Goal: Task Accomplishment & Management: Use online tool/utility

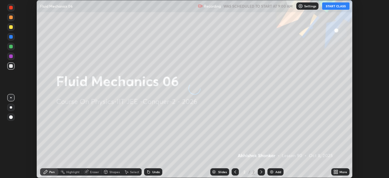
scroll to position [178, 389]
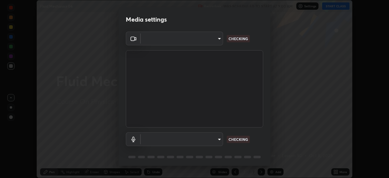
type input "4598412b681496c651495e529929790f1be42f1f9e019831001da21812e1e3b3"
click at [216, 139] on body "Erase all Fluid Mechanics 06 Recording WAS SCHEDULED TO START AT 9:00 AM Settin…" at bounding box center [194, 89] width 389 height 178
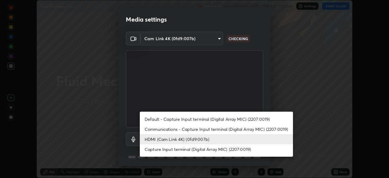
click at [215, 130] on li "Communications - Capture Input terminal (Digital Array MIC) (2207:0019)" at bounding box center [216, 129] width 153 height 10
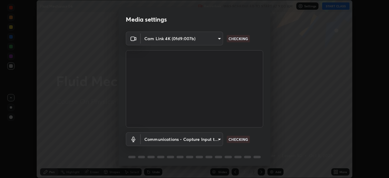
click at [213, 141] on body "Erase all Fluid Mechanics 06 Recording WAS SCHEDULED TO START AT 9:00 AM Settin…" at bounding box center [194, 89] width 389 height 178
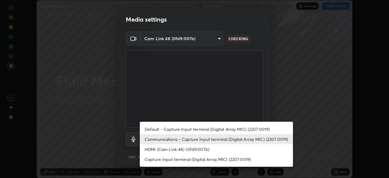
click at [208, 151] on li "HDMI (Cam Link 4K) (0fd9:007b)" at bounding box center [216, 149] width 153 height 10
type input "116b2355cfba7da652d043c0892b37d636e250ddc816e23184bb23be403c18f9"
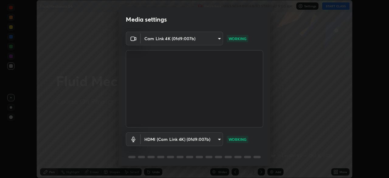
scroll to position [22, 0]
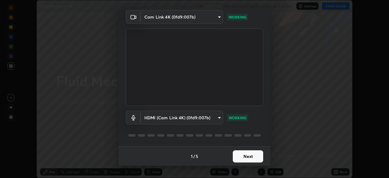
click at [248, 157] on button "Next" at bounding box center [248, 156] width 30 height 12
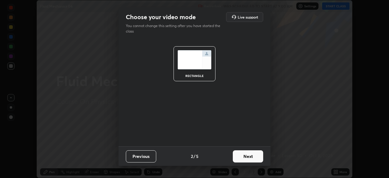
scroll to position [0, 0]
click at [247, 158] on button "Next" at bounding box center [248, 156] width 30 height 12
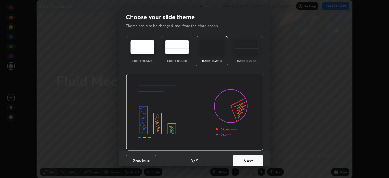
click at [248, 161] on button "Next" at bounding box center [248, 161] width 30 height 12
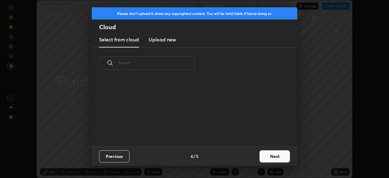
scroll to position [68, 195]
click at [272, 156] on button "Next" at bounding box center [275, 156] width 30 height 12
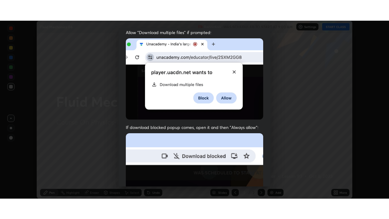
scroll to position [146, 0]
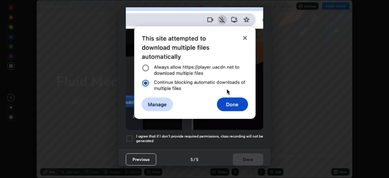
click at [240, 136] on h5 "I agree that if I don't provide required permissions, class recording will not …" at bounding box center [199, 138] width 127 height 9
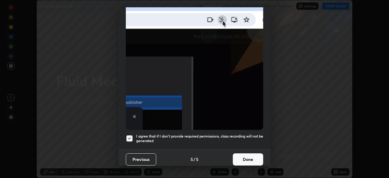
click at [247, 160] on button "Done" at bounding box center [248, 159] width 30 height 12
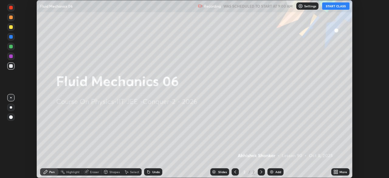
click at [339, 172] on div "More" at bounding box center [341, 171] width 18 height 7
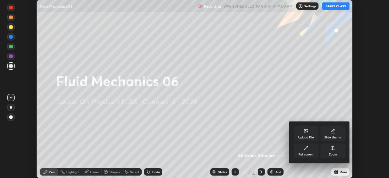
click at [306, 151] on div "Full screen" at bounding box center [306, 151] width 24 height 15
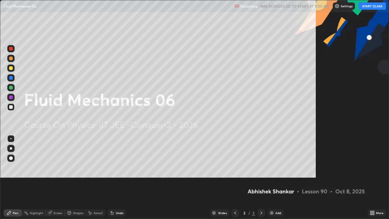
scroll to position [219, 389]
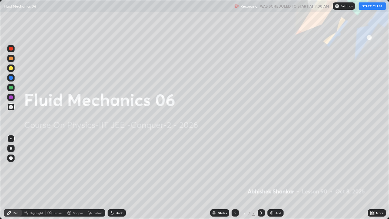
click at [370, 6] on button "START CLASS" at bounding box center [372, 5] width 27 height 7
click at [272, 178] on img at bounding box center [271, 212] width 5 height 5
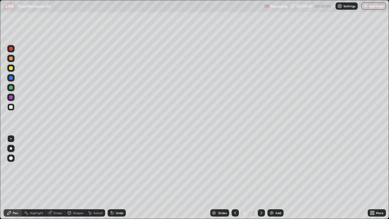
click at [76, 178] on div "Shapes" at bounding box center [78, 212] width 10 height 3
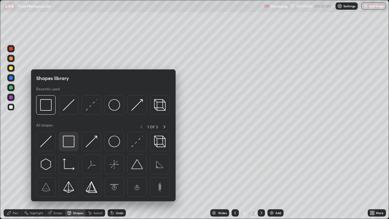
click at [71, 144] on img at bounding box center [69, 142] width 12 height 12
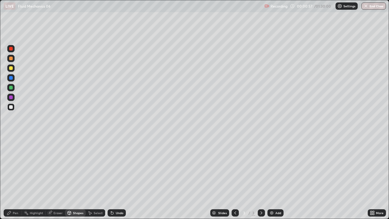
click at [97, 178] on div "Select" at bounding box center [98, 212] width 9 height 3
click at [262, 178] on div "0 ° Undo Copy Duplicate Duplicate to new slide Delete" at bounding box center [194, 109] width 389 height 218
click at [56, 178] on div "Eraser" at bounding box center [58, 212] width 9 height 3
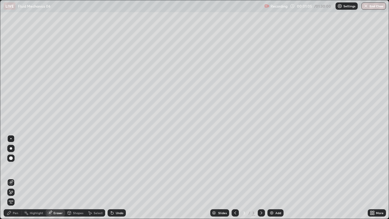
click at [76, 178] on div "Shapes" at bounding box center [78, 212] width 10 height 3
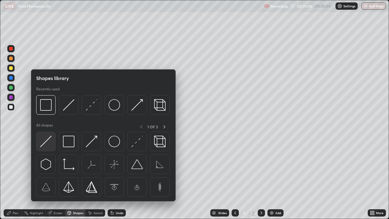
click at [51, 145] on img at bounding box center [46, 142] width 12 height 12
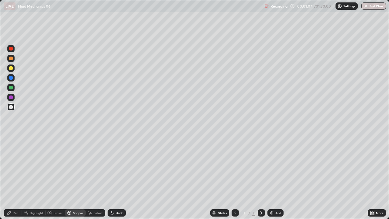
click at [13, 69] on div at bounding box center [10, 67] width 7 height 7
click at [77, 178] on div "Shapes" at bounding box center [78, 212] width 10 height 3
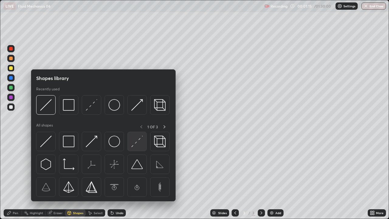
click at [139, 139] on img at bounding box center [137, 142] width 12 height 12
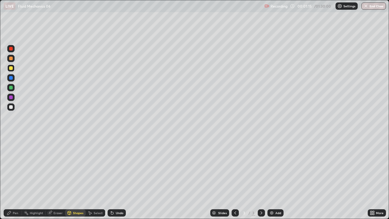
click at [11, 78] on div at bounding box center [11, 78] width 4 height 4
click at [16, 178] on div "Pen" at bounding box center [15, 212] width 5 height 3
click at [11, 139] on div at bounding box center [10, 138] width 1 height 1
click at [12, 107] on div at bounding box center [11, 107] width 4 height 4
click at [12, 69] on div at bounding box center [11, 68] width 4 height 4
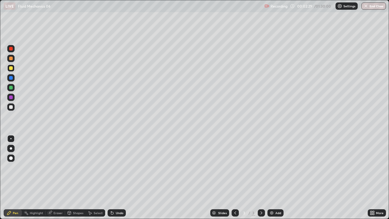
click at [94, 178] on div "Select" at bounding box center [98, 212] width 9 height 3
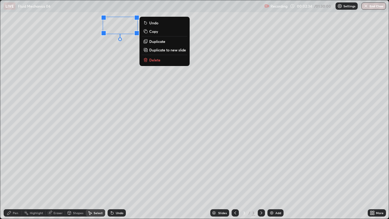
click at [13, 178] on div "Pen" at bounding box center [15, 212] width 5 height 3
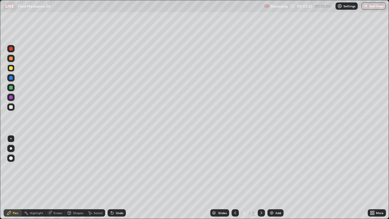
click at [12, 107] on div at bounding box center [11, 107] width 4 height 4
click at [71, 178] on icon at bounding box center [69, 212] width 5 height 5
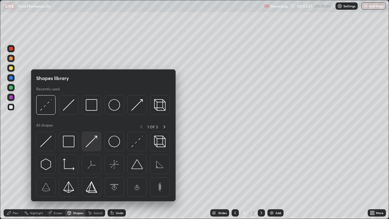
click at [93, 147] on img at bounding box center [92, 142] width 12 height 12
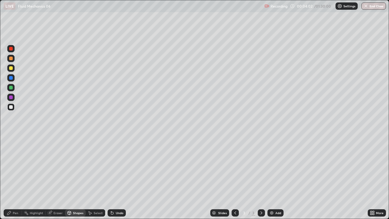
click at [117, 178] on div "Undo" at bounding box center [120, 212] width 8 height 3
click at [14, 178] on div "Pen" at bounding box center [15, 212] width 5 height 3
click at [12, 68] on div at bounding box center [11, 68] width 4 height 4
click at [12, 109] on div at bounding box center [10, 106] width 7 height 7
click at [341, 7] on img at bounding box center [340, 6] width 5 height 5
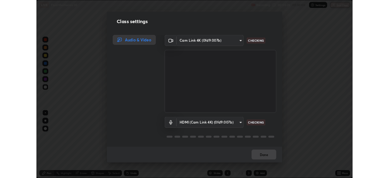
scroll to position [1, 0]
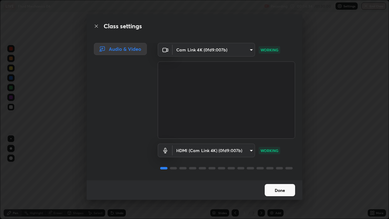
click at [278, 178] on button "Done" at bounding box center [280, 190] width 30 height 12
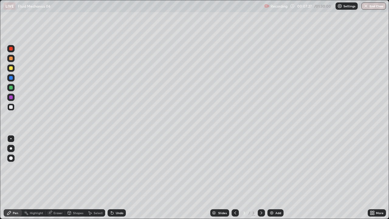
click at [370, 178] on div "More" at bounding box center [377, 212] width 18 height 7
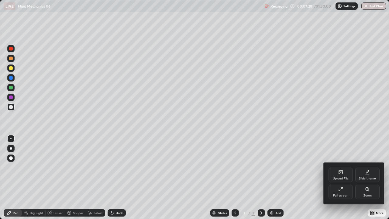
click at [341, 178] on div "Full screen" at bounding box center [340, 195] width 15 height 3
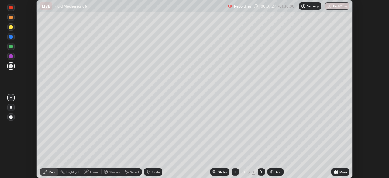
scroll to position [30236, 30025]
click at [370, 155] on div "Setting up your live class" at bounding box center [194, 89] width 389 height 178
click at [335, 173] on icon at bounding box center [335, 173] width 2 height 2
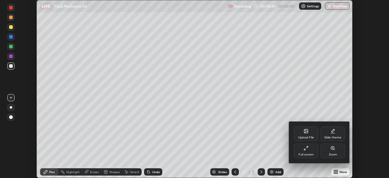
click at [310, 137] on div "Upload File" at bounding box center [306, 137] width 16 height 3
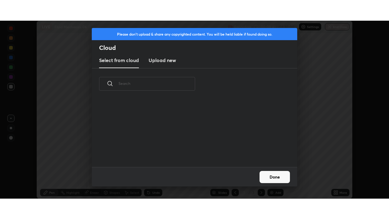
scroll to position [68, 195]
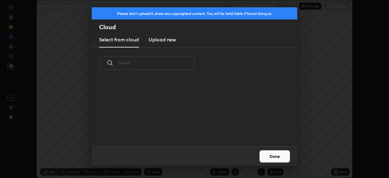
click at [172, 42] on h3 "Upload new" at bounding box center [162, 39] width 27 height 7
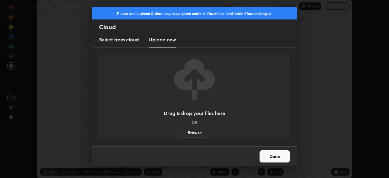
click at [195, 132] on label "Browse" at bounding box center [194, 133] width 27 height 10
click at [181, 132] on input "Browse" at bounding box center [181, 133] width 0 height 10
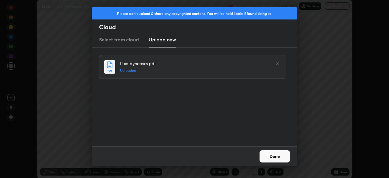
click at [269, 157] on button "Done" at bounding box center [275, 156] width 30 height 12
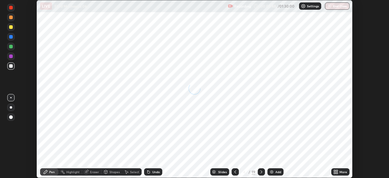
click at [337, 173] on icon at bounding box center [337, 173] width 2 height 2
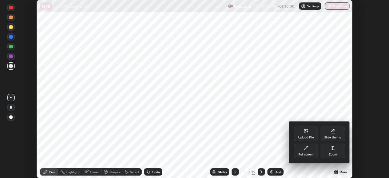
click at [311, 156] on div "Full screen" at bounding box center [306, 154] width 15 height 3
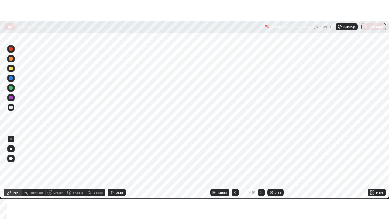
scroll to position [219, 389]
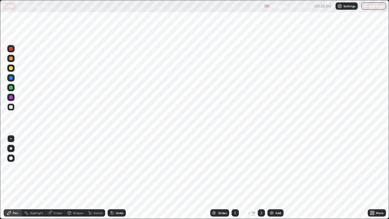
click at [234, 178] on icon at bounding box center [235, 212] width 5 height 5
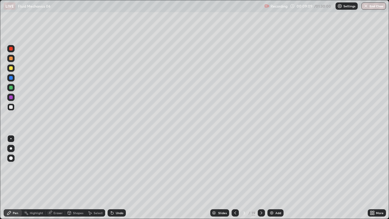
click at [113, 178] on div "Undo" at bounding box center [117, 212] width 18 height 7
click at [260, 178] on div at bounding box center [261, 212] width 7 height 7
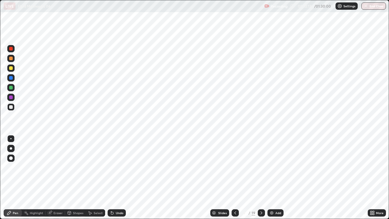
click at [262, 178] on icon at bounding box center [261, 212] width 5 height 5
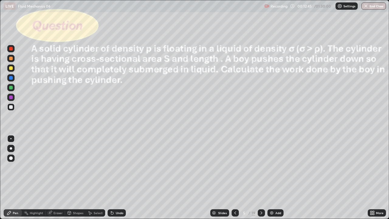
click at [74, 178] on div "Shapes" at bounding box center [78, 212] width 10 height 3
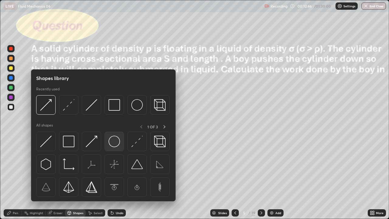
click at [112, 146] on img at bounding box center [115, 142] width 12 height 12
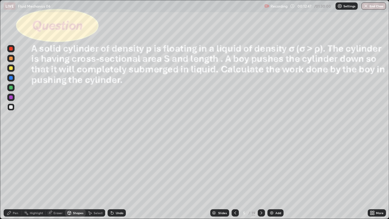
click at [13, 71] on div at bounding box center [10, 67] width 7 height 7
click at [96, 178] on div "Select" at bounding box center [98, 212] width 9 height 3
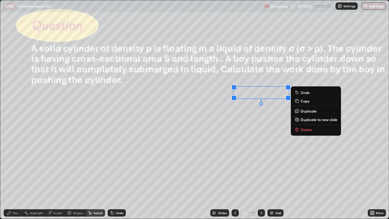
click at [304, 110] on p "Duplicate" at bounding box center [309, 111] width 16 height 5
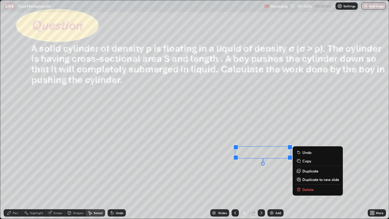
click at [80, 178] on div "Shapes" at bounding box center [78, 212] width 10 height 3
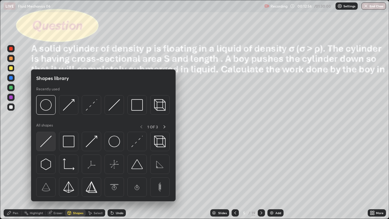
click at [50, 141] on img at bounding box center [46, 142] width 12 height 12
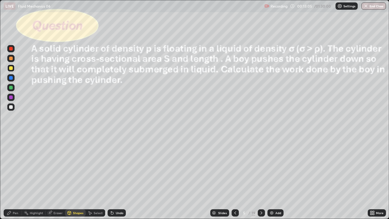
click at [76, 178] on div "Shapes" at bounding box center [75, 212] width 21 height 7
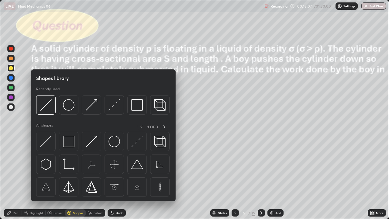
click at [11, 80] on div at bounding box center [10, 77] width 7 height 7
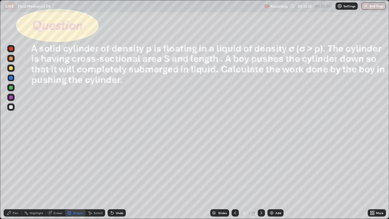
click at [118, 178] on div "Undo" at bounding box center [117, 212] width 18 height 7
click at [79, 178] on div "Shapes" at bounding box center [78, 212] width 10 height 3
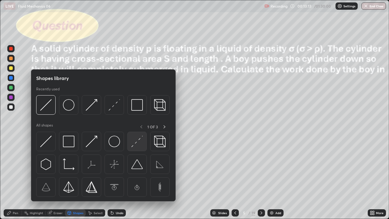
click at [137, 144] on img at bounding box center [137, 142] width 12 height 12
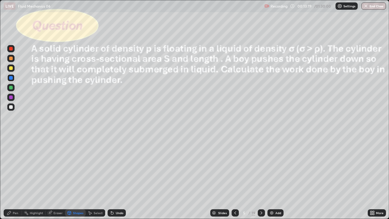
click at [78, 178] on div "Shapes" at bounding box center [78, 212] width 10 height 3
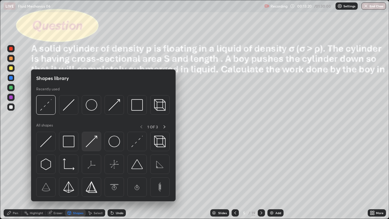
click at [94, 142] on img at bounding box center [92, 142] width 12 height 12
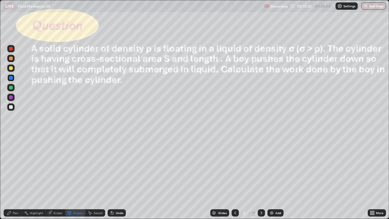
click at [12, 107] on div at bounding box center [11, 107] width 4 height 4
click at [13, 178] on div "Pen" at bounding box center [13, 212] width 18 height 7
click at [12, 106] on div at bounding box center [11, 107] width 4 height 4
click at [92, 178] on icon at bounding box center [90, 212] width 5 height 5
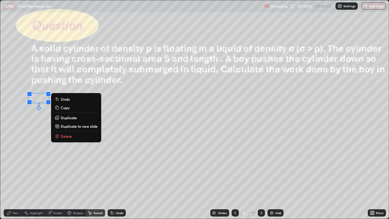
click at [12, 178] on icon at bounding box center [9, 212] width 5 height 5
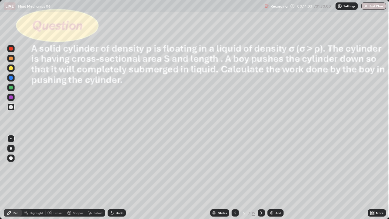
click at [95, 178] on div "Select" at bounding box center [98, 212] width 9 height 3
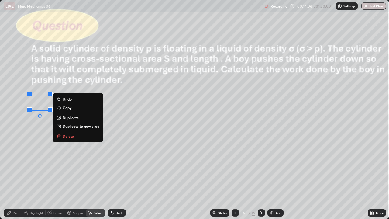
click at [11, 178] on div "Pen" at bounding box center [13, 212] width 18 height 7
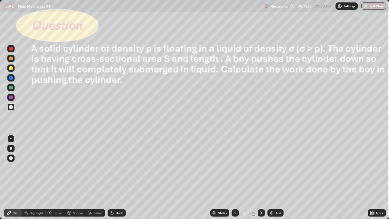
click at [11, 68] on div at bounding box center [11, 68] width 4 height 4
click at [53, 178] on div "Eraser" at bounding box center [55, 212] width 19 height 7
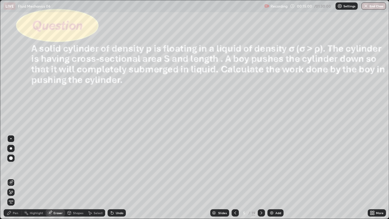
click at [14, 178] on div "Pen" at bounding box center [15, 212] width 5 height 3
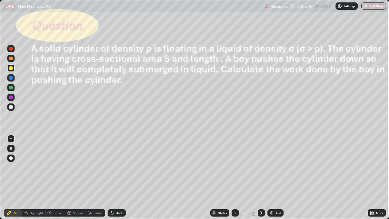
click at [55, 178] on div "Eraser" at bounding box center [58, 212] width 9 height 3
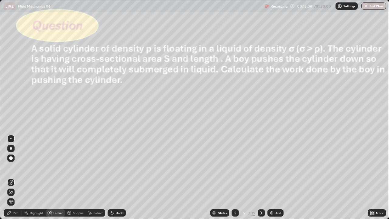
click at [13, 178] on div "Pen" at bounding box center [13, 212] width 18 height 7
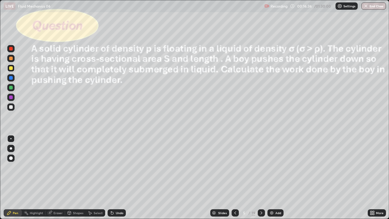
click at [12, 107] on div at bounding box center [11, 107] width 4 height 4
click at [56, 178] on div "Eraser" at bounding box center [58, 212] width 9 height 3
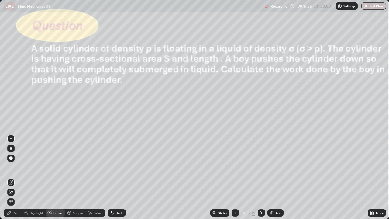
click at [14, 178] on div "Pen" at bounding box center [15, 212] width 5 height 3
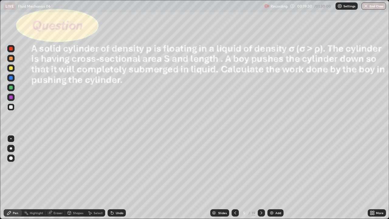
click at [270, 178] on img at bounding box center [271, 212] width 5 height 5
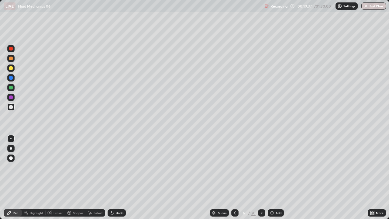
click at [116, 178] on div "Undo" at bounding box center [117, 212] width 18 height 7
click at [117, 178] on div "Undo" at bounding box center [117, 212] width 18 height 7
click at [116, 178] on div "Undo" at bounding box center [117, 212] width 18 height 7
click at [118, 178] on div "Undo" at bounding box center [120, 212] width 8 height 3
click at [234, 178] on icon at bounding box center [235, 212] width 5 height 5
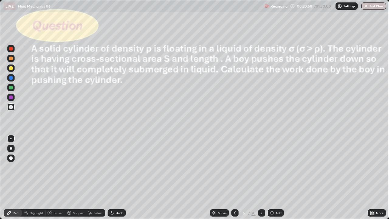
click at [261, 178] on icon at bounding box center [261, 212] width 5 height 5
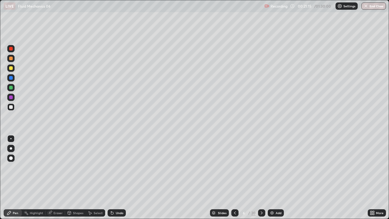
click at [235, 178] on icon at bounding box center [235, 212] width 5 height 5
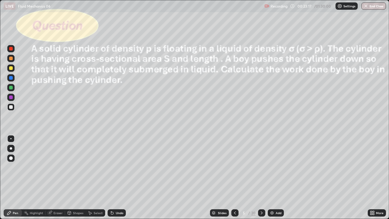
click at [261, 178] on icon at bounding box center [261, 212] width 5 height 5
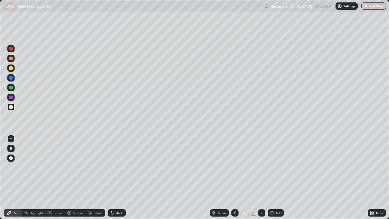
click at [261, 178] on icon at bounding box center [261, 212] width 5 height 5
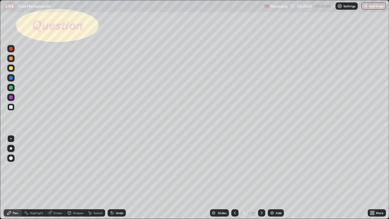
click at [260, 178] on icon at bounding box center [261, 212] width 5 height 5
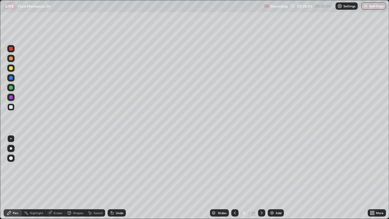
click at [234, 178] on icon at bounding box center [235, 212] width 5 height 5
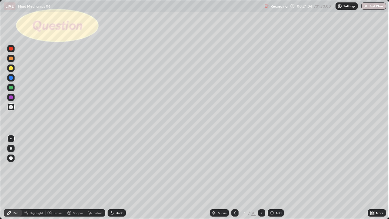
click at [261, 178] on icon at bounding box center [262, 212] width 2 height 3
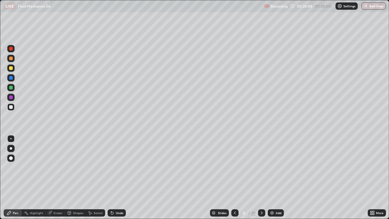
click at [12, 67] on div at bounding box center [11, 68] width 4 height 4
click at [13, 107] on div at bounding box center [10, 106] width 7 height 7
click at [11, 68] on div at bounding box center [11, 68] width 4 height 4
click at [116, 178] on div "Undo" at bounding box center [117, 212] width 18 height 7
click at [12, 107] on div at bounding box center [11, 107] width 4 height 4
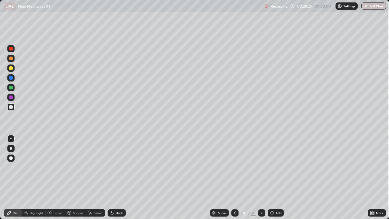
click at [116, 178] on div "Undo" at bounding box center [120, 212] width 8 height 3
click at [261, 178] on icon at bounding box center [261, 212] width 5 height 5
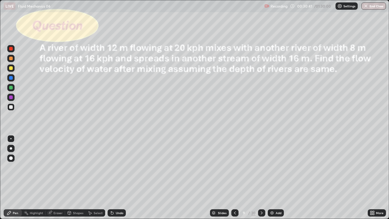
click at [235, 178] on icon at bounding box center [235, 212] width 5 height 5
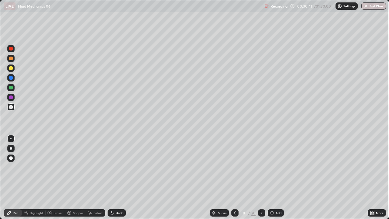
click at [274, 178] on img at bounding box center [272, 212] width 5 height 5
click at [235, 178] on icon at bounding box center [235, 212] width 5 height 5
click at [261, 178] on icon at bounding box center [262, 212] width 2 height 3
click at [14, 106] on div at bounding box center [10, 106] width 7 height 7
click at [118, 178] on div "Undo" at bounding box center [120, 212] width 8 height 3
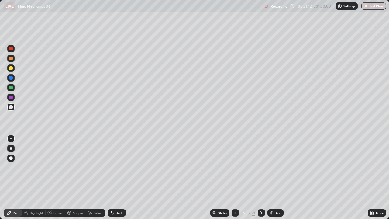
click at [120, 178] on div "Undo" at bounding box center [120, 212] width 8 height 3
click at [96, 178] on div "Select" at bounding box center [95, 212] width 19 height 7
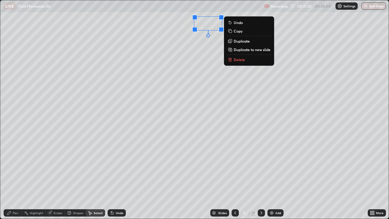
click at [12, 178] on div "Pen" at bounding box center [13, 212] width 18 height 7
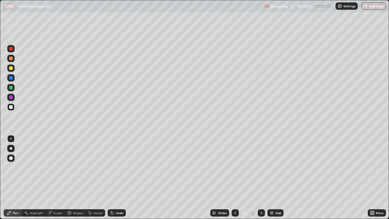
click at [11, 71] on div at bounding box center [10, 67] width 7 height 7
click at [11, 107] on div at bounding box center [11, 107] width 4 height 4
click at [118, 178] on div "Undo" at bounding box center [117, 212] width 18 height 7
click at [121, 178] on div "Undo" at bounding box center [120, 212] width 8 height 3
click at [260, 178] on icon at bounding box center [261, 212] width 5 height 5
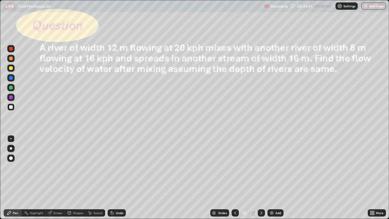
click at [235, 178] on icon at bounding box center [235, 212] width 5 height 5
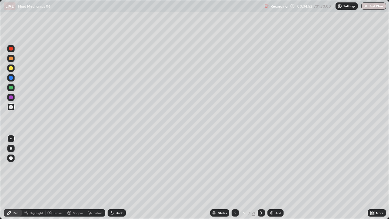
click at [274, 178] on div "Add" at bounding box center [276, 212] width 16 height 7
click at [11, 68] on div at bounding box center [11, 68] width 4 height 4
click at [11, 107] on div at bounding box center [11, 107] width 4 height 4
click at [113, 178] on icon at bounding box center [112, 212] width 5 height 5
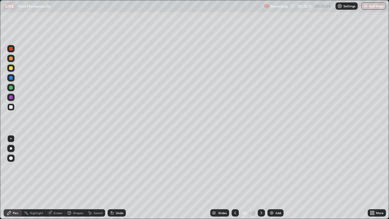
click at [116, 178] on div "Undo" at bounding box center [120, 212] width 8 height 3
click at [98, 178] on div "Select" at bounding box center [98, 212] width 9 height 3
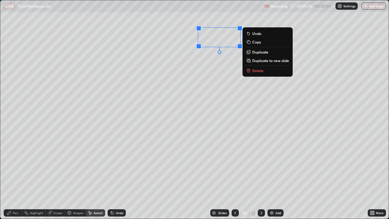
click at [13, 178] on div "Pen" at bounding box center [13, 212] width 18 height 7
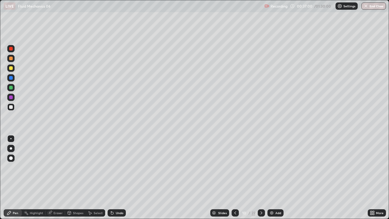
click at [12, 69] on div at bounding box center [11, 68] width 4 height 4
click at [12, 107] on div at bounding box center [11, 107] width 4 height 4
click at [272, 178] on img at bounding box center [271, 212] width 5 height 5
click at [75, 178] on div "Shapes" at bounding box center [78, 212] width 10 height 3
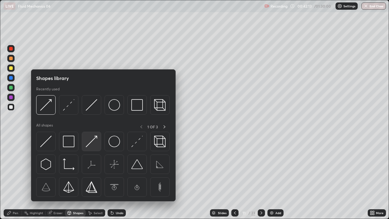
click at [90, 142] on img at bounding box center [92, 142] width 12 height 12
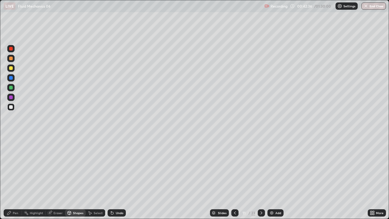
click at [13, 178] on div "Pen" at bounding box center [15, 212] width 5 height 3
click at [11, 109] on div at bounding box center [11, 107] width 4 height 4
click at [96, 178] on div "Select" at bounding box center [98, 212] width 9 height 3
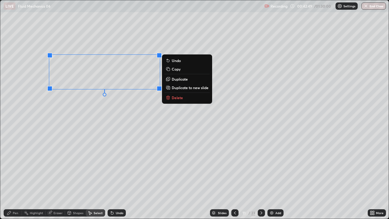
click at [178, 79] on p "Duplicate" at bounding box center [180, 79] width 16 height 5
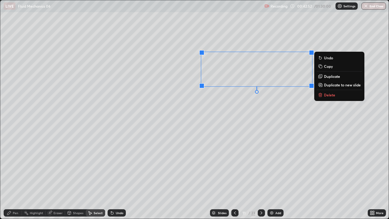
click at [325, 77] on p "Duplicate" at bounding box center [332, 76] width 16 height 5
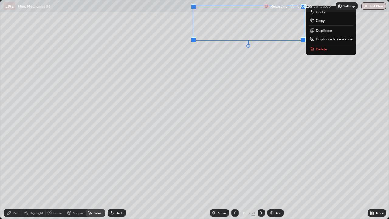
click at [262, 129] on div "0 ° Undo Copy Duplicate Duplicate to new slide Delete" at bounding box center [194, 109] width 389 height 218
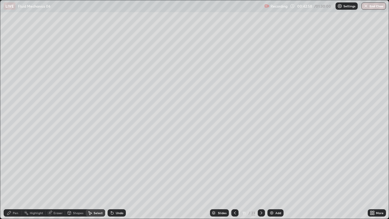
click at [15, 178] on div "Pen" at bounding box center [15, 212] width 5 height 3
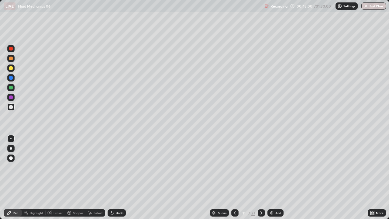
click at [11, 68] on div at bounding box center [11, 68] width 4 height 4
click at [12, 109] on div at bounding box center [10, 106] width 7 height 7
click at [95, 178] on div "Select" at bounding box center [95, 212] width 19 height 7
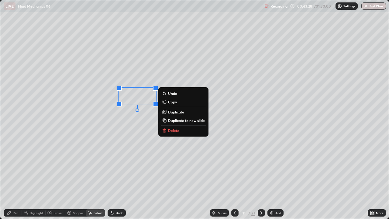
click at [14, 178] on div "Pen" at bounding box center [15, 212] width 5 height 3
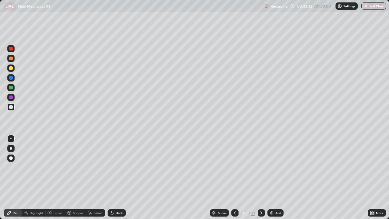
click at [56, 178] on div "Eraser" at bounding box center [58, 212] width 9 height 3
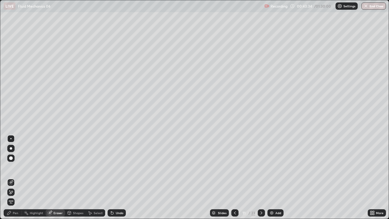
click at [15, 178] on div "Pen" at bounding box center [15, 212] width 5 height 3
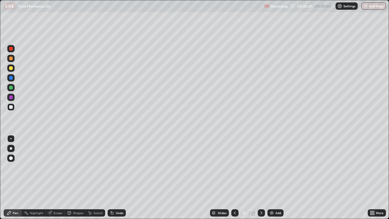
click at [273, 178] on img at bounding box center [271, 212] width 5 height 5
click at [11, 67] on div at bounding box center [11, 68] width 4 height 4
click at [12, 108] on div at bounding box center [11, 107] width 4 height 4
click at [95, 178] on div "Select" at bounding box center [95, 212] width 19 height 7
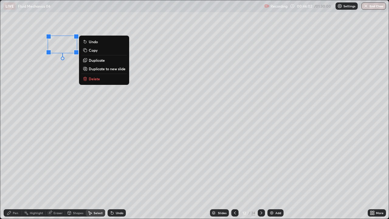
click at [12, 178] on div "Pen" at bounding box center [13, 212] width 18 height 7
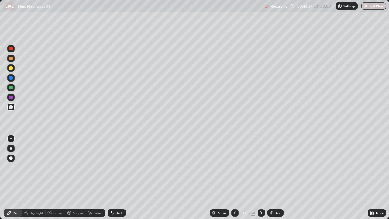
click at [114, 178] on div "Undo" at bounding box center [117, 212] width 18 height 7
click at [120, 178] on div "Undo" at bounding box center [117, 212] width 18 height 7
click at [12, 69] on div at bounding box center [11, 68] width 4 height 4
click at [11, 107] on div at bounding box center [11, 107] width 4 height 4
click at [12, 67] on div at bounding box center [11, 68] width 4 height 4
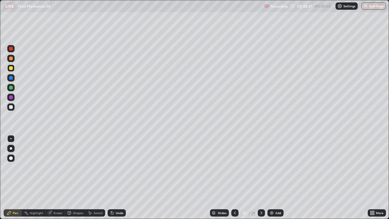
click at [117, 178] on div "Undo" at bounding box center [120, 212] width 8 height 3
click at [116, 178] on div "Undo" at bounding box center [120, 212] width 8 height 3
click at [116, 178] on div "Undo" at bounding box center [117, 212] width 18 height 7
click at [114, 178] on div "Undo" at bounding box center [117, 212] width 18 height 7
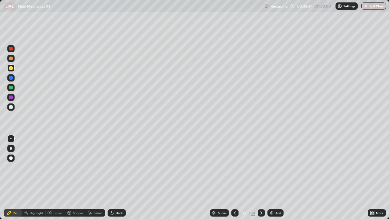
click at [113, 178] on div "Undo" at bounding box center [117, 212] width 18 height 7
click at [115, 178] on div "Undo" at bounding box center [117, 212] width 18 height 7
click at [92, 178] on div "Select" at bounding box center [95, 212] width 19 height 7
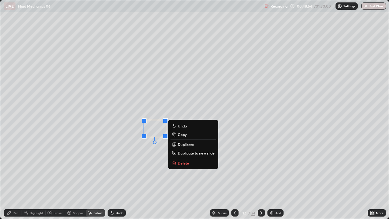
click at [13, 178] on div "Pen" at bounding box center [15, 212] width 5 height 3
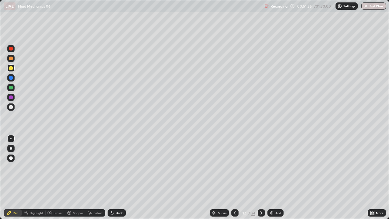
click at [258, 178] on div at bounding box center [261, 212] width 7 height 7
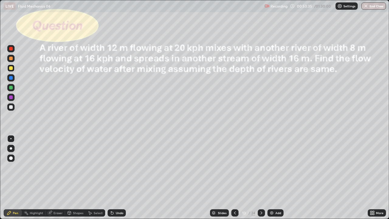
click at [115, 178] on div "Undo" at bounding box center [117, 212] width 18 height 7
click at [71, 178] on icon at bounding box center [69, 213] width 3 height 4
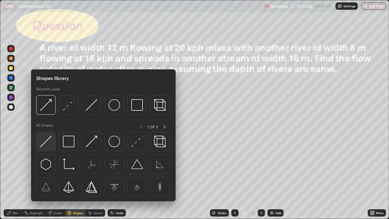
click at [48, 144] on img at bounding box center [46, 142] width 12 height 12
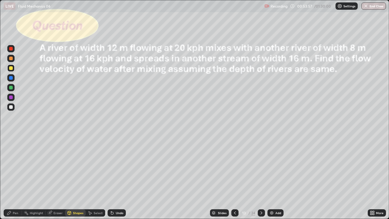
click at [75, 178] on div "Shapes" at bounding box center [78, 212] width 10 height 3
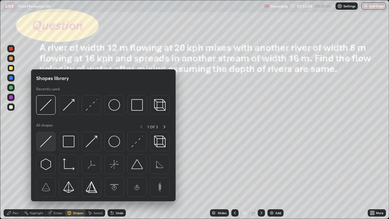
click at [49, 143] on img at bounding box center [46, 142] width 12 height 12
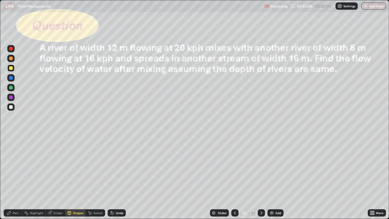
click at [12, 107] on div at bounding box center [11, 107] width 4 height 4
click at [14, 178] on div "Pen" at bounding box center [15, 212] width 5 height 3
click at [114, 178] on div "Undo" at bounding box center [117, 212] width 18 height 7
click at [11, 68] on div at bounding box center [11, 68] width 4 height 4
click at [11, 106] on div at bounding box center [11, 107] width 4 height 4
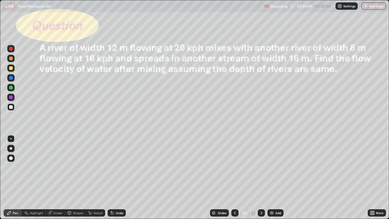
click at [12, 68] on div at bounding box center [11, 68] width 4 height 4
click at [262, 178] on icon at bounding box center [261, 212] width 5 height 5
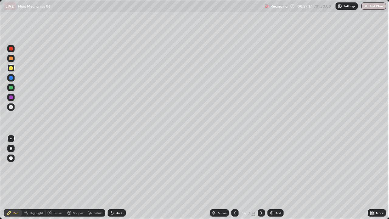
click at [12, 69] on div at bounding box center [11, 68] width 4 height 4
click at [11, 108] on div at bounding box center [11, 107] width 4 height 4
click at [117, 178] on div "Undo" at bounding box center [120, 212] width 8 height 3
click at [94, 178] on div "Select" at bounding box center [95, 212] width 19 height 7
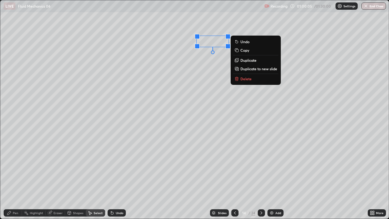
click at [16, 178] on div "Pen" at bounding box center [15, 212] width 5 height 3
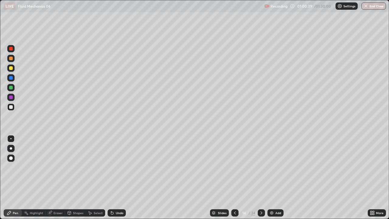
click at [120, 178] on div "Undo" at bounding box center [120, 212] width 8 height 3
click at [12, 108] on div at bounding box center [11, 107] width 4 height 4
click at [12, 69] on div at bounding box center [11, 68] width 4 height 4
click at [11, 106] on div at bounding box center [11, 107] width 4 height 4
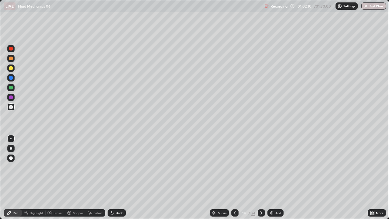
click at [12, 107] on div at bounding box center [11, 107] width 4 height 4
click at [11, 68] on div at bounding box center [11, 68] width 4 height 4
click at [116, 178] on div "Undo" at bounding box center [120, 212] width 8 height 3
click at [117, 178] on div "Undo" at bounding box center [120, 212] width 8 height 3
click at [118, 178] on div "Undo" at bounding box center [120, 212] width 8 height 3
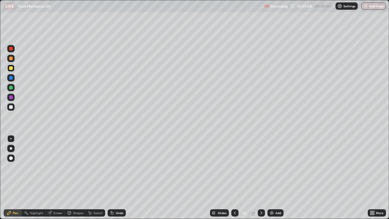
click at [118, 178] on div "Undo" at bounding box center [120, 212] width 8 height 3
click at [99, 178] on div "Select" at bounding box center [98, 212] width 9 height 3
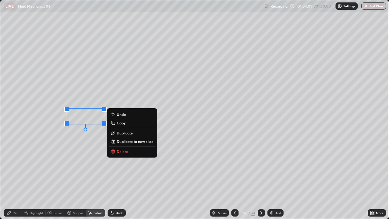
click at [12, 178] on div "Pen" at bounding box center [13, 212] width 18 height 7
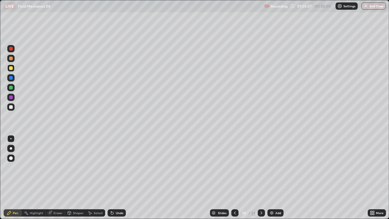
click at [14, 106] on div at bounding box center [10, 106] width 7 height 7
click at [116, 178] on div "Undo" at bounding box center [120, 212] width 8 height 3
click at [57, 178] on div "Eraser" at bounding box center [58, 212] width 9 height 3
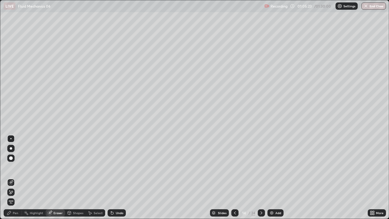
click at [9, 178] on div "Pen" at bounding box center [13, 212] width 18 height 7
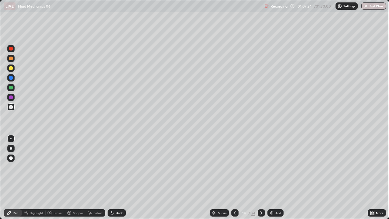
click at [264, 178] on div at bounding box center [261, 212] width 7 height 7
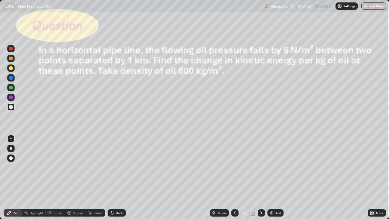
click at [235, 178] on div at bounding box center [234, 213] width 7 height 12
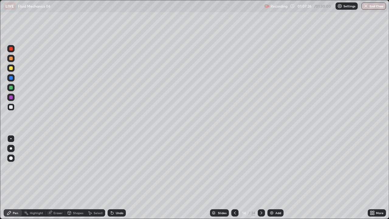
click at [275, 178] on div "Add" at bounding box center [276, 212] width 16 height 7
click at [260, 178] on icon at bounding box center [261, 212] width 5 height 5
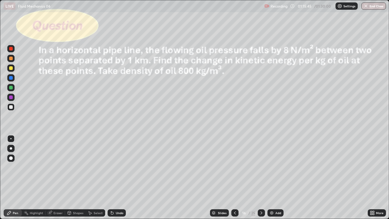
click at [11, 68] on div at bounding box center [11, 68] width 4 height 4
click at [116, 178] on div "Undo" at bounding box center [120, 212] width 8 height 3
click at [58, 178] on div "Eraser" at bounding box center [55, 212] width 19 height 7
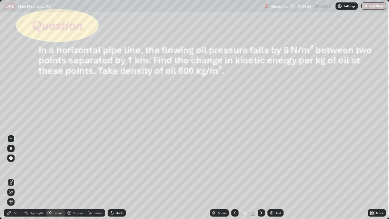
click at [16, 178] on div "Pen" at bounding box center [13, 212] width 18 height 7
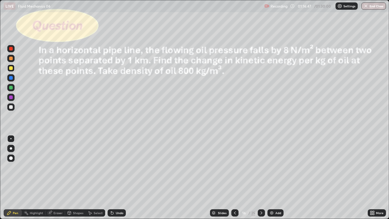
click at [114, 178] on div "Undo" at bounding box center [117, 212] width 18 height 7
click at [111, 178] on icon at bounding box center [112, 213] width 2 height 2
click at [370, 4] on button "End Class" at bounding box center [374, 5] width 25 height 7
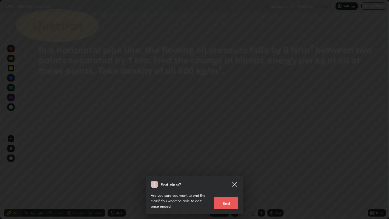
click at [224, 178] on button "End" at bounding box center [226, 203] width 24 height 12
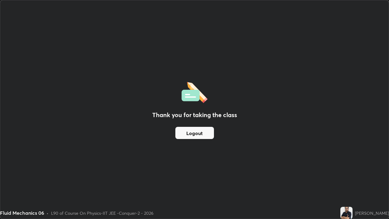
click at [199, 134] on button "Logout" at bounding box center [194, 133] width 39 height 12
